Goal: Task Accomplishment & Management: Manage account settings

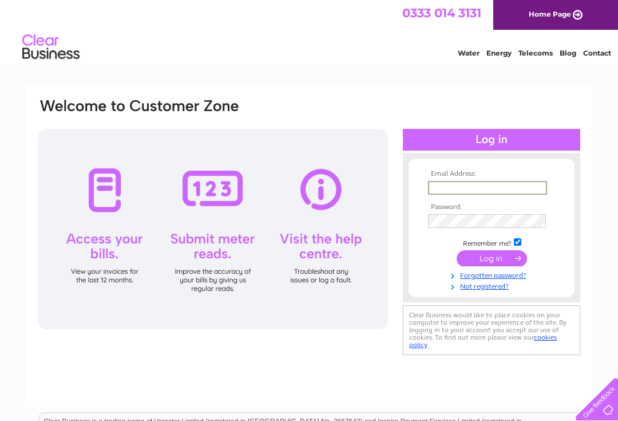
type input "francarjames@gmail.com"
click at [492, 259] on input "submit" at bounding box center [492, 258] width 70 height 16
click at [501, 258] on input "submit" at bounding box center [492, 257] width 70 height 16
click at [511, 257] on input "submit" at bounding box center [492, 257] width 70 height 16
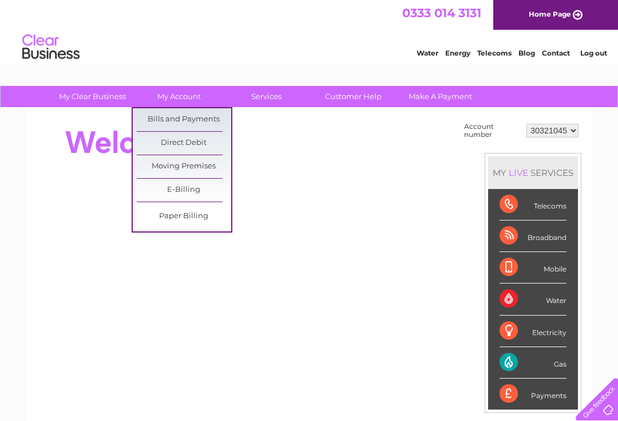
click at [212, 124] on link "Bills and Payments" at bounding box center [184, 119] width 94 height 23
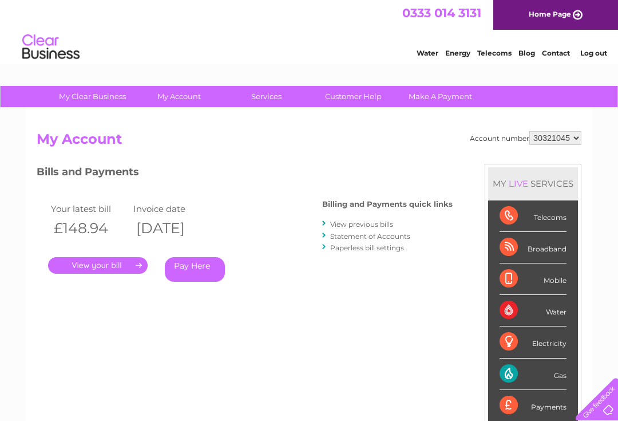
click at [120, 265] on link "." at bounding box center [98, 265] width 100 height 17
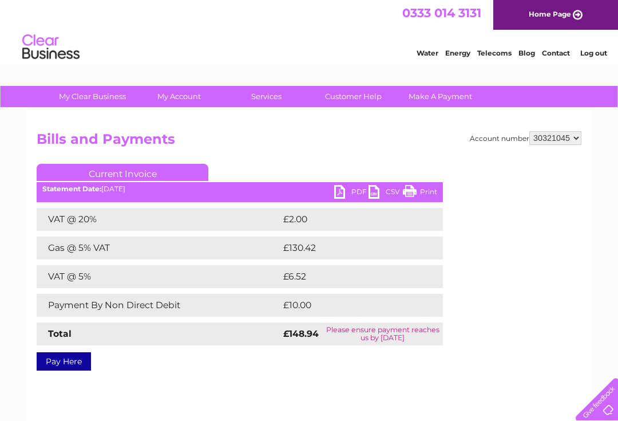
click at [344, 190] on link "PDF" at bounding box center [351, 193] width 34 height 17
click at [346, 192] on link "PDF" at bounding box center [351, 193] width 34 height 17
click at [595, 57] on link "Log out" at bounding box center [594, 53] width 27 height 9
